Goal: Transaction & Acquisition: Purchase product/service

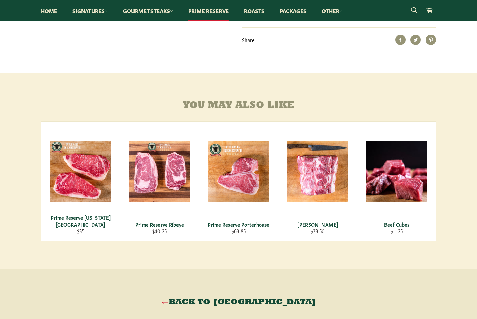
scroll to position [267, 0]
click at [336, 197] on div "View" at bounding box center [317, 182] width 78 height 120
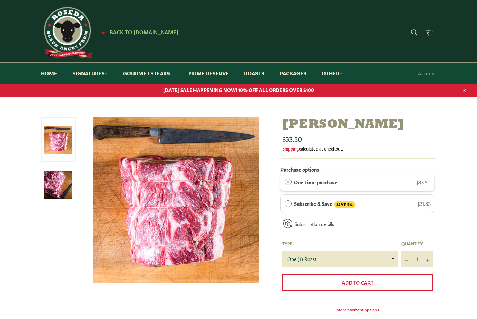
click at [146, 74] on link "Gourmet Steaks" at bounding box center [148, 73] width 64 height 21
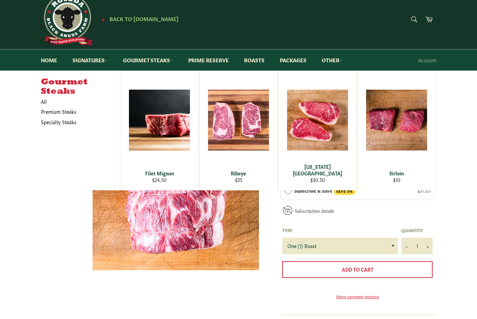
scroll to position [13, 0]
click at [172, 123] on span "View" at bounding box center [159, 132] width 44 height 18
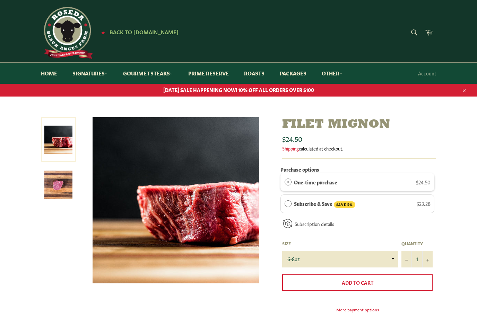
click at [57, 191] on img at bounding box center [58, 185] width 28 height 28
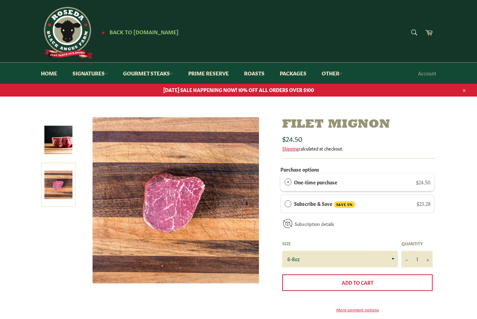
click at [207, 74] on link "Prime Reserve" at bounding box center [208, 73] width 54 height 21
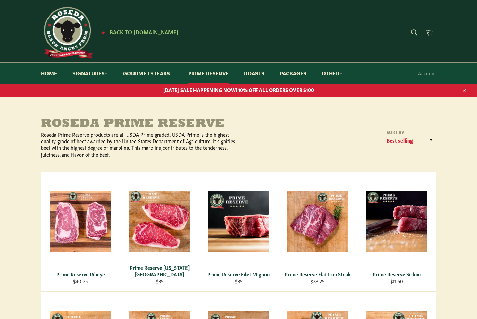
click at [142, 73] on link "Gourmet Steaks" at bounding box center [148, 73] width 64 height 21
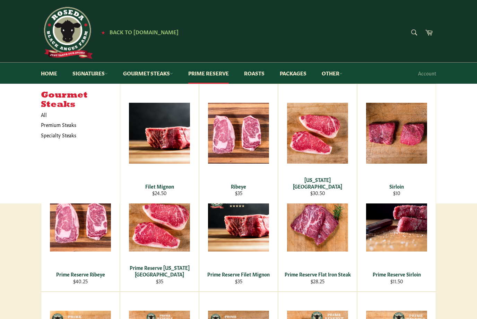
click at [92, 70] on link "Signatures" at bounding box center [89, 73] width 49 height 21
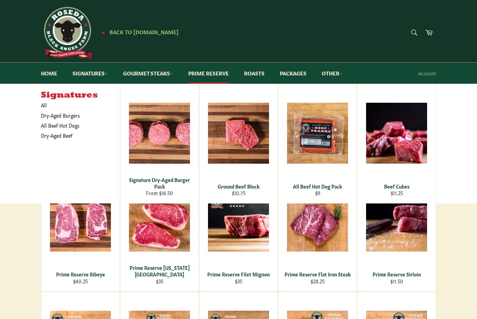
click at [66, 113] on link "Dry-Aged Burgers" at bounding box center [75, 115] width 76 height 10
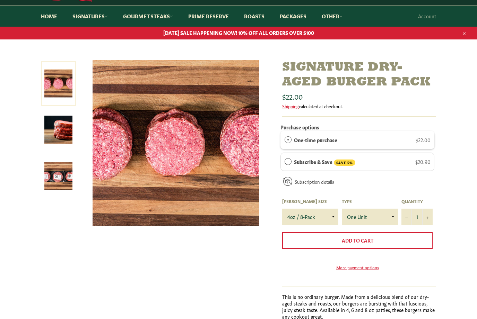
scroll to position [57, 0]
